Goal: Task Accomplishment & Management: Manage account settings

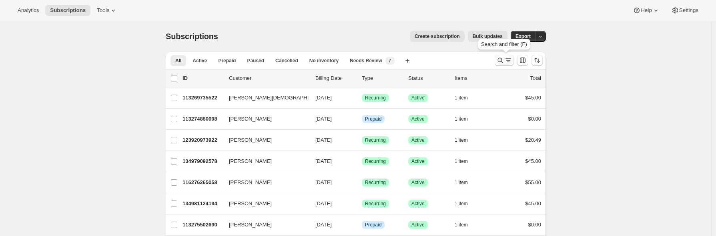
click at [509, 59] on icon "Search and filter results" at bounding box center [508, 60] width 8 height 8
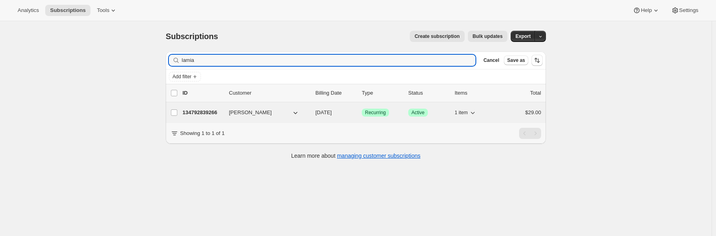
type input "lamia"
click at [216, 109] on p "134792839266" at bounding box center [202, 113] width 40 height 8
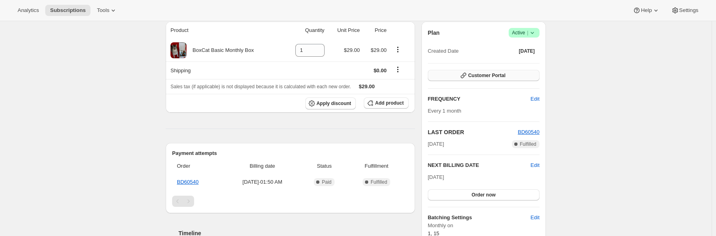
scroll to position [80, 0]
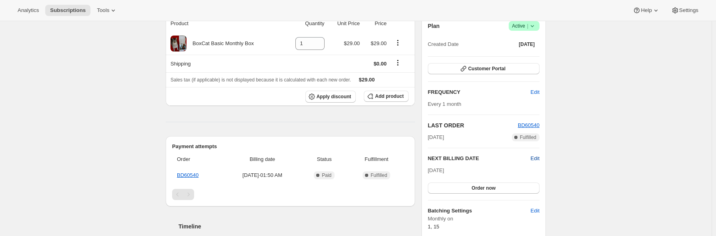
click at [534, 156] on span "Edit" at bounding box center [535, 159] width 9 height 8
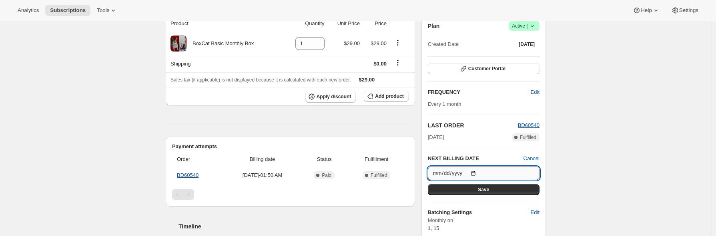
click at [439, 172] on input "[DATE]" at bounding box center [484, 174] width 112 height 14
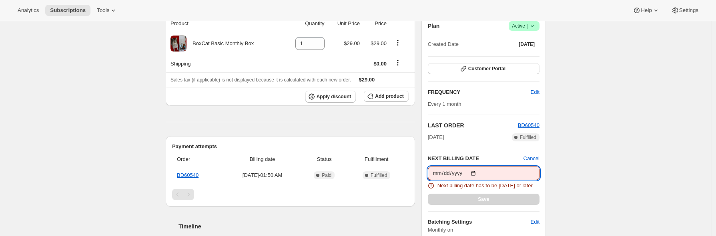
type input "[DATE]"
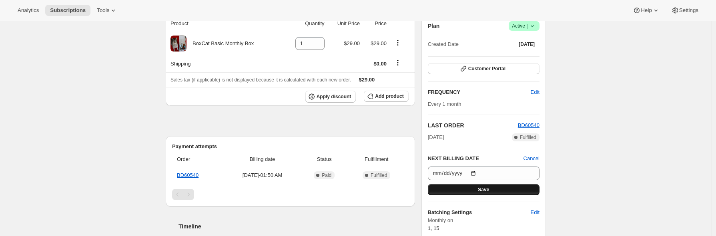
click at [475, 190] on button "Save" at bounding box center [484, 189] width 112 height 11
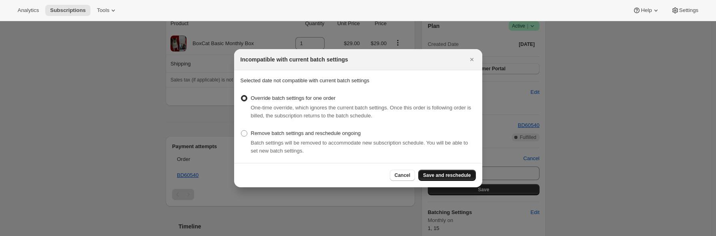
click at [458, 178] on span "Save and reschedule" at bounding box center [447, 175] width 48 height 6
